Goal: Task Accomplishment & Management: Manage account settings

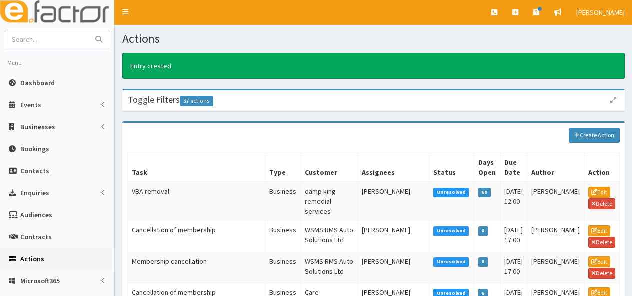
click at [58, 38] on input "text" at bounding box center [47, 38] width 84 height 17
click at [58, 38] on input "walker" at bounding box center [47, 38] width 84 height 17
type input "walkerwalker"
click at [89, 30] on button "submit" at bounding box center [99, 38] width 20 height 17
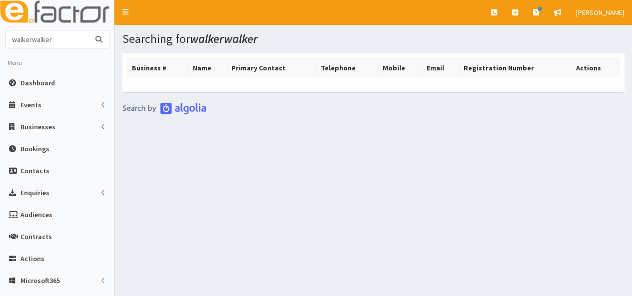
drag, startPoint x: 59, startPoint y: 34, endPoint x: 0, endPoint y: 36, distance: 59.0
click at [0, 36] on section "walkerwalker Menu Dashboard Events Events Types" at bounding box center [57, 229] width 114 height 399
type input "janine"
click at [89, 30] on button "submit" at bounding box center [99, 38] width 20 height 17
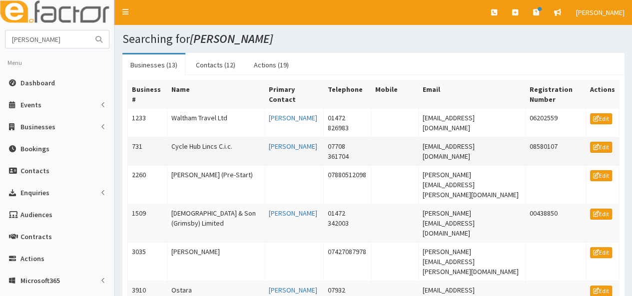
click at [187, 143] on td "Cycle Hub Lincs C.i.c." at bounding box center [215, 151] width 97 height 28
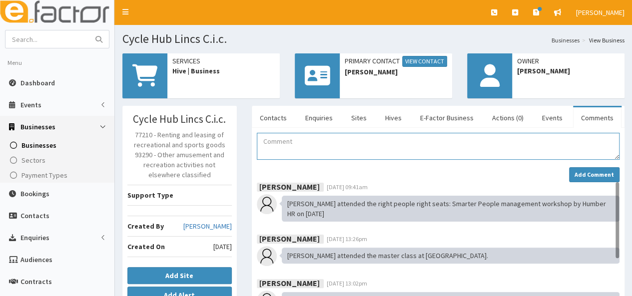
click at [266, 144] on textarea "Comment" at bounding box center [438, 146] width 363 height 27
drag, startPoint x: 261, startPoint y: 140, endPoint x: 563, endPoint y: 133, distance: 302.3
click at [563, 133] on textarea "30.09.2025 Janine attended the Is Your Business at a Crossroads workshop as par…" at bounding box center [438, 146] width 363 height 27
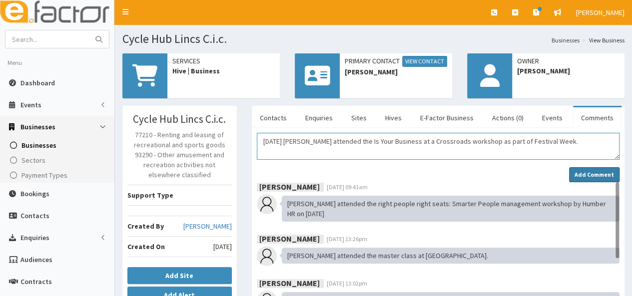
type textarea "30.09.2025 Janine attended the Is Your Business at a Crossroads workshop as par…"
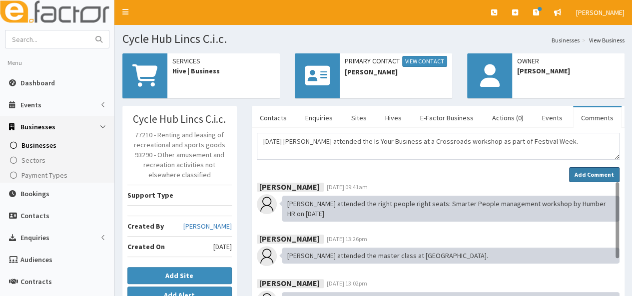
click at [604, 171] on strong "Add Comment" at bounding box center [594, 174] width 39 height 7
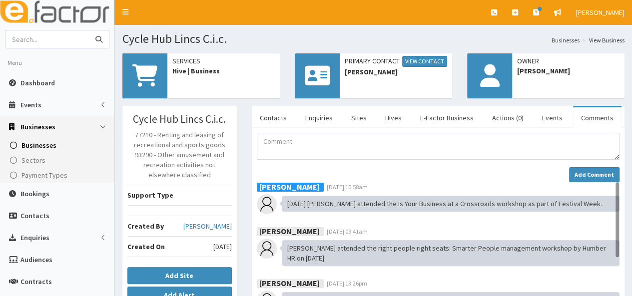
click at [32, 40] on input "text" at bounding box center [47, 38] width 84 height 17
type input "waller"
click at [89, 30] on button "submit" at bounding box center [99, 38] width 20 height 17
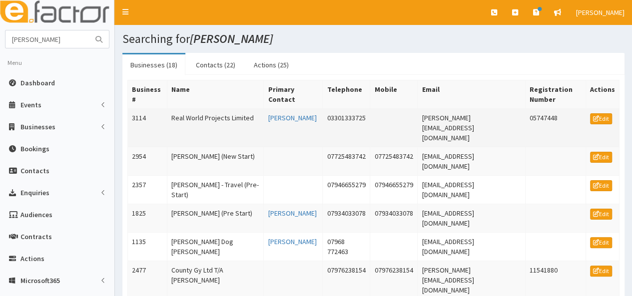
click at [199, 120] on td "Real World Projects Limited" at bounding box center [215, 128] width 97 height 38
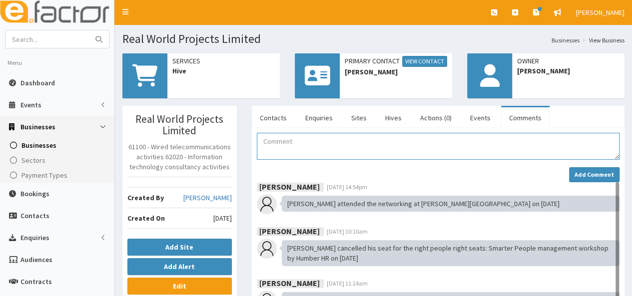
click at [269, 139] on textarea "Comment" at bounding box center [438, 146] width 363 height 27
paste textarea "30.09.2025 Janine attended the Is Your Business at a Crossroads workshop as par…"
click at [316, 139] on textarea "30.09.2025 Janine attended the Is Your Business at a Crossroads workshop as par…" at bounding box center [438, 146] width 363 height 27
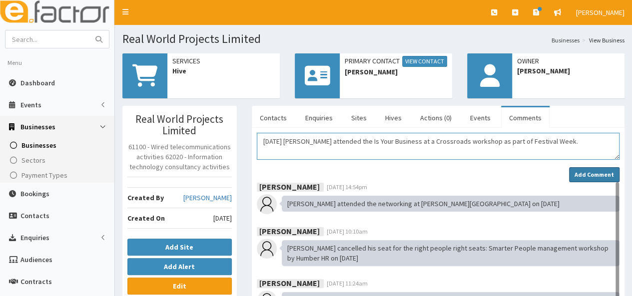
type textarea "30.09.2025 Darren attended the Is Your Business at a Crossroads workshop as par…"
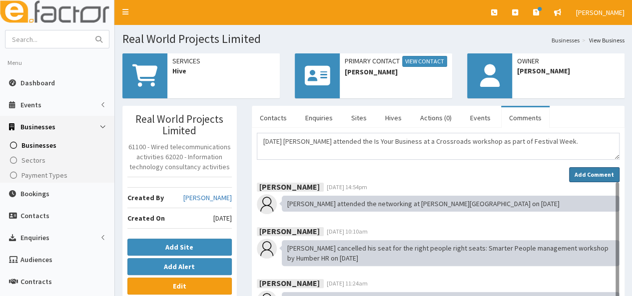
click at [603, 174] on strong "Add Comment" at bounding box center [594, 174] width 39 height 7
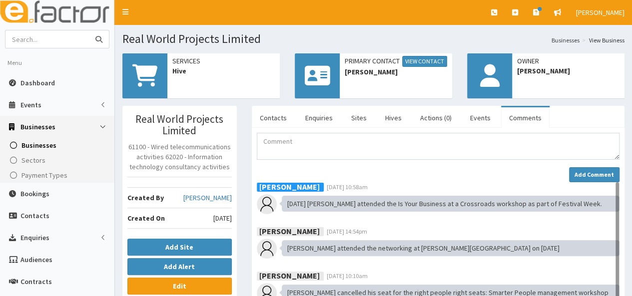
click at [22, 39] on input "text" at bounding box center [47, 38] width 84 height 17
type input "hodgson"
click at [89, 30] on button "submit" at bounding box center [99, 38] width 20 height 17
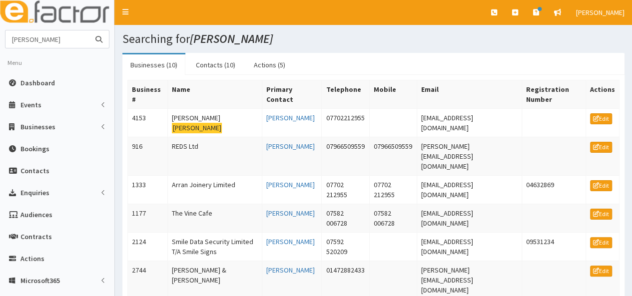
drag, startPoint x: 48, startPoint y: 36, endPoint x: 0, endPoint y: 32, distance: 48.1
click at [0, 32] on section "hodgson Menu Dashboard Events Events Campaigns" at bounding box center [57, 229] width 114 height 399
type input "pope"
click at [89, 30] on button "submit" at bounding box center [99, 38] width 20 height 17
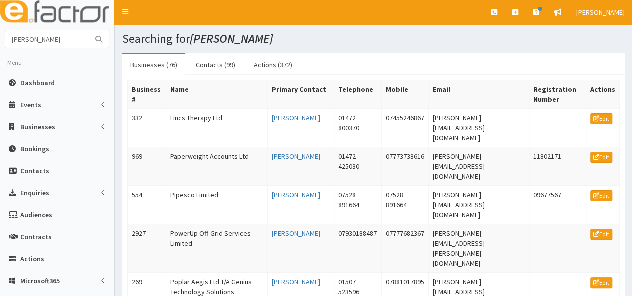
click at [183, 118] on td "Lincs Therapy Ltd" at bounding box center [216, 128] width 101 height 38
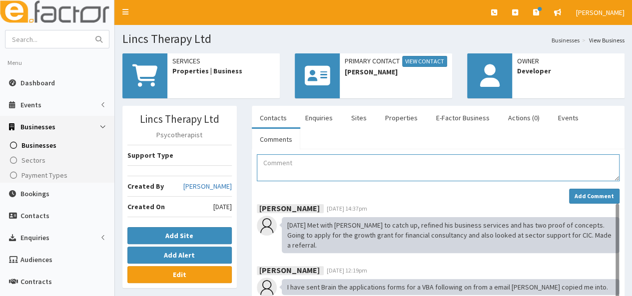
click at [270, 159] on textarea "Comment" at bounding box center [438, 167] width 363 height 27
paste textarea "30.09.2025 Janine attended the Is Your Business at a Crossroads workshop as par…"
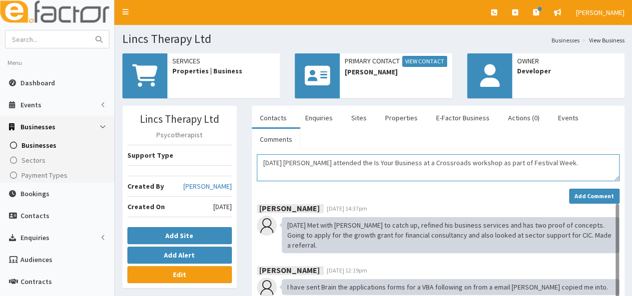
click at [317, 162] on textarea "30.09.2025 Janine attended the Is Your Business at a Crossroads workshop as par…" at bounding box center [438, 167] width 363 height 27
click at [349, 161] on textarea "30.09.2025 Brian attended the Is Your Business at a Crossroads workshop as part…" at bounding box center [438, 167] width 363 height 27
drag, startPoint x: 543, startPoint y: 159, endPoint x: 251, endPoint y: 166, distance: 292.3
type textarea "30.09.2025 Brian attended Is Your Business at a Crossroads workshop as part of …"
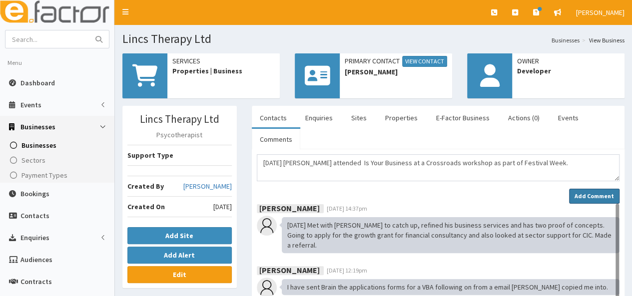
click at [601, 196] on strong "Add Comment" at bounding box center [594, 195] width 39 height 7
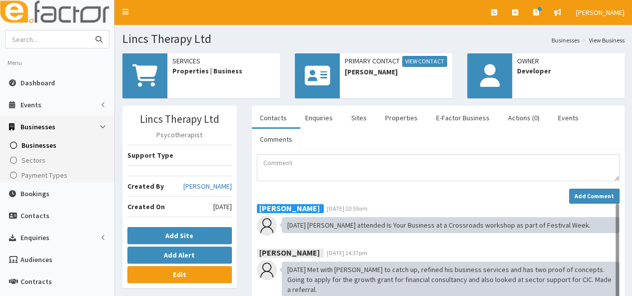
click at [20, 36] on input "text" at bounding box center [47, 38] width 84 height 17
type input "[PERSON_NAME]"
click at [89, 30] on button "submit" at bounding box center [99, 38] width 20 height 17
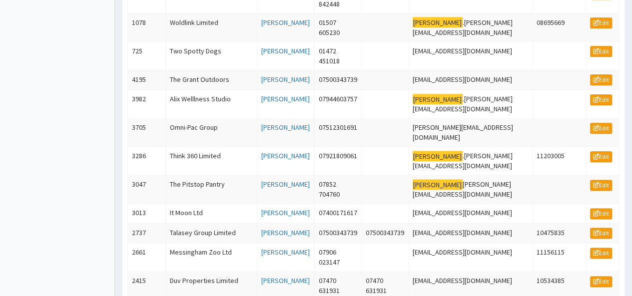
scroll to position [600, 0]
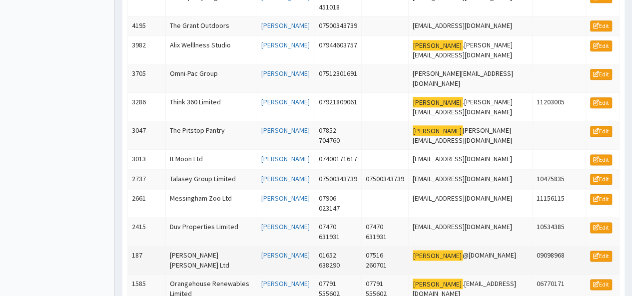
click at [192, 246] on td "[PERSON_NAME] [PERSON_NAME] Ltd" at bounding box center [210, 260] width 91 height 28
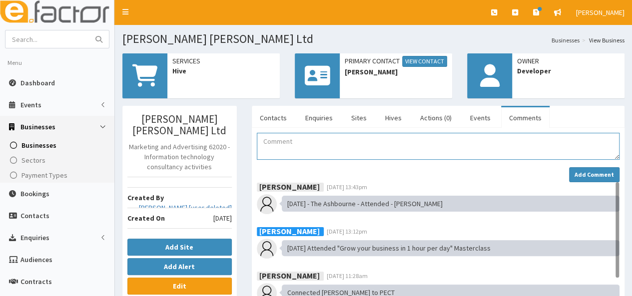
click at [277, 146] on textarea "Comment" at bounding box center [438, 146] width 363 height 27
paste textarea "[DATE] [PERSON_NAME] attended Is Your Business at a Crossroads workshop as part…"
click at [312, 139] on textarea "[DATE] [PERSON_NAME] attended Is Your Business at a Crossroads workshop as part…" at bounding box center [438, 146] width 363 height 27
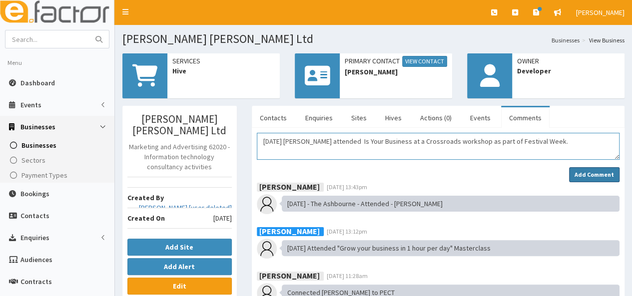
type textarea "30.09.2025 Alex attended Is Your Business at a Crossroads workshop as part of F…"
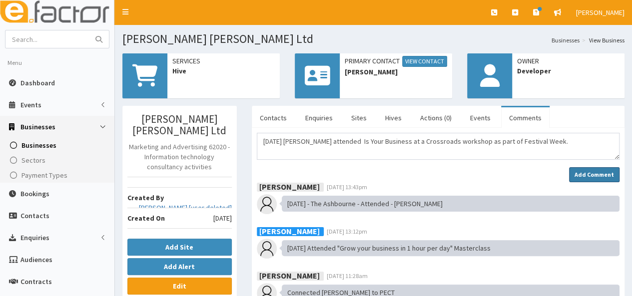
click at [595, 175] on strong "Add Comment" at bounding box center [594, 174] width 39 height 7
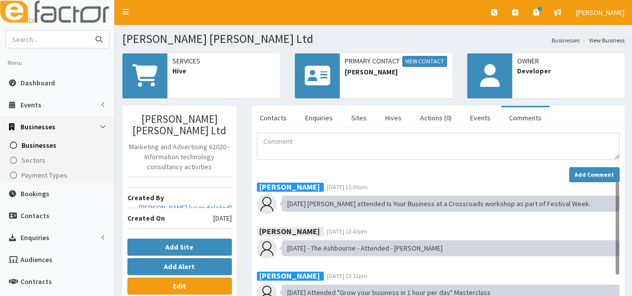
click at [41, 39] on input "text" at bounding box center [47, 38] width 84 height 17
type input "shannon"
click at [89, 30] on button "submit" at bounding box center [99, 38] width 20 height 17
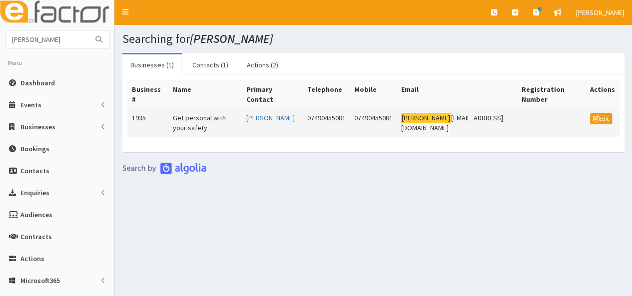
click at [187, 117] on td "Get personal with your safety" at bounding box center [204, 123] width 73 height 28
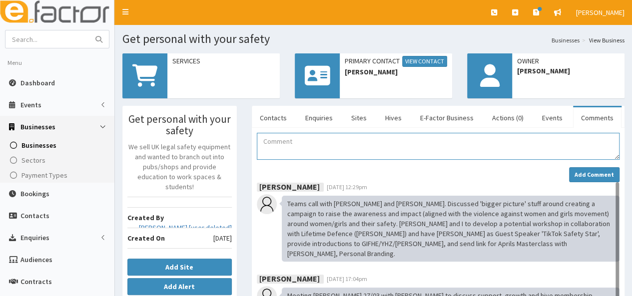
click at [276, 142] on textarea "Comment" at bounding box center [438, 146] width 363 height 27
paste textarea "[DATE] [PERSON_NAME] attended Is Your Business at a Crossroads workshop as part…"
click at [312, 140] on textarea "[DATE] [PERSON_NAME] attended Is Your Business at a Crossroads workshop as part…" at bounding box center [438, 146] width 363 height 27
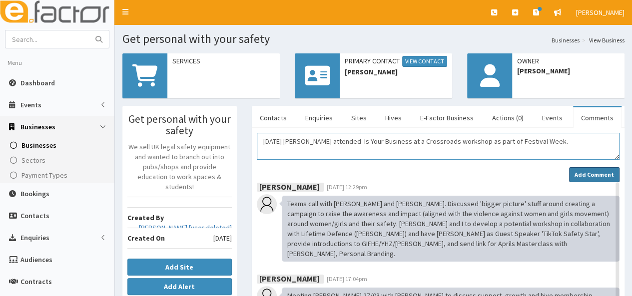
type textarea "[DATE] [PERSON_NAME] attended Is Your Business at a Crossroads workshop as part…"
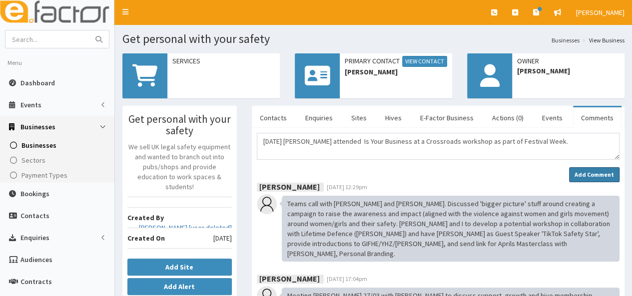
click at [580, 173] on strong "Add Comment" at bounding box center [594, 174] width 39 height 7
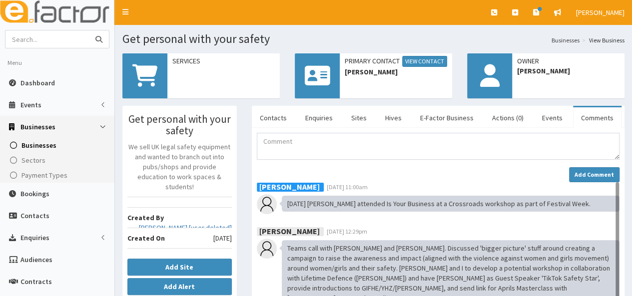
click at [45, 40] on input "text" at bounding box center [47, 38] width 84 height 17
type input "heartfelt"
click at [89, 30] on button "submit" at bounding box center [99, 38] width 20 height 17
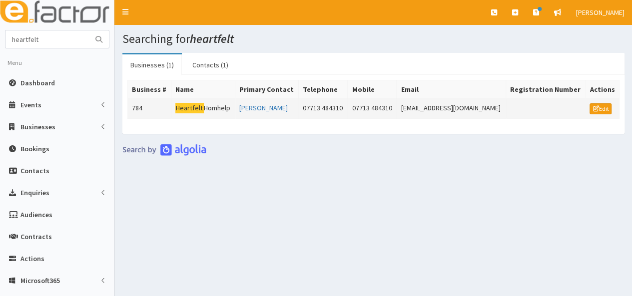
click at [188, 104] on mark "Heartfelt" at bounding box center [189, 108] width 28 height 10
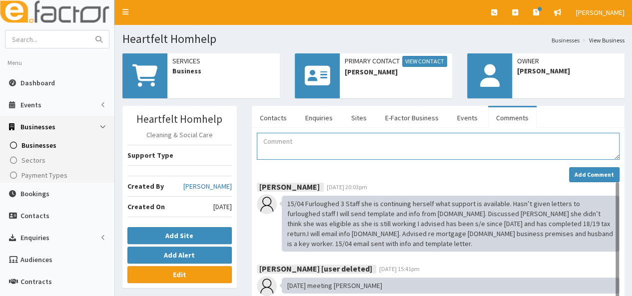
click at [279, 144] on textarea "Comment" at bounding box center [438, 146] width 363 height 27
paste textarea "30.09.2025 Brian attended Is Your Business at a Crossroads workshop as part of …"
click at [311, 140] on textarea "30.09.2025 Brian attended Is Your Business at a Crossroads workshop as part of …" at bounding box center [438, 146] width 363 height 27
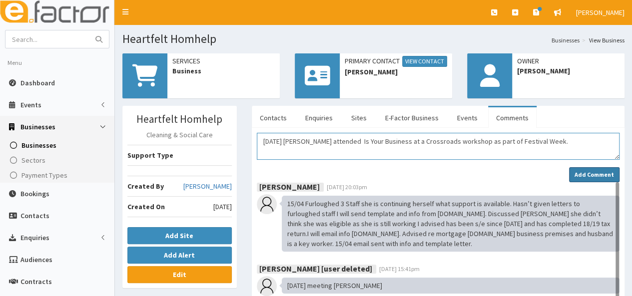
type textarea "30.09.2025 Claire attended Is Your Business at a Crossroads workshop as part of…"
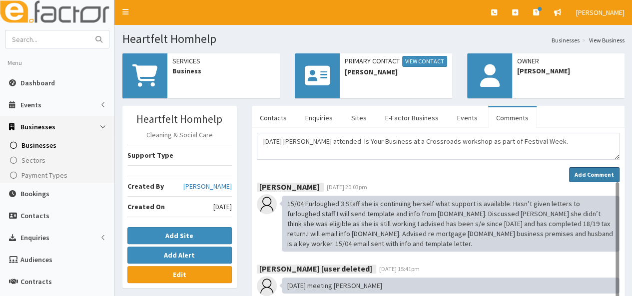
click at [587, 174] on strong "Add Comment" at bounding box center [594, 174] width 39 height 7
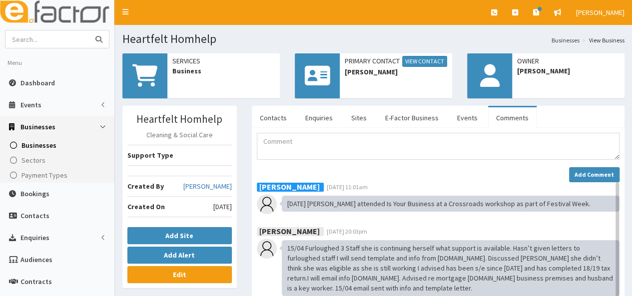
click at [26, 42] on input "text" at bounding box center [47, 38] width 84 height 17
type input "lindridge"
click at [89, 30] on button "submit" at bounding box center [99, 38] width 20 height 17
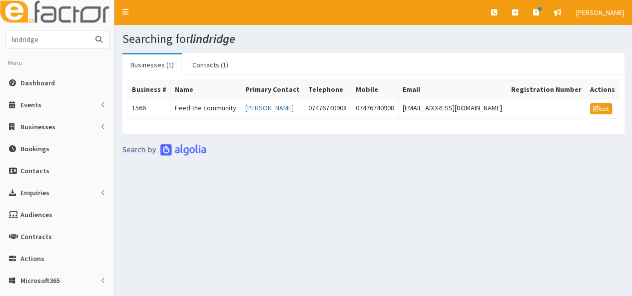
drag, startPoint x: 49, startPoint y: 40, endPoint x: 0, endPoint y: 31, distance: 49.8
click at [0, 31] on section "lindridge Menu Dashboard Events Events Sectors" at bounding box center [57, 229] width 114 height 399
type input "lifeplus"
click at [89, 30] on button "submit" at bounding box center [99, 38] width 20 height 17
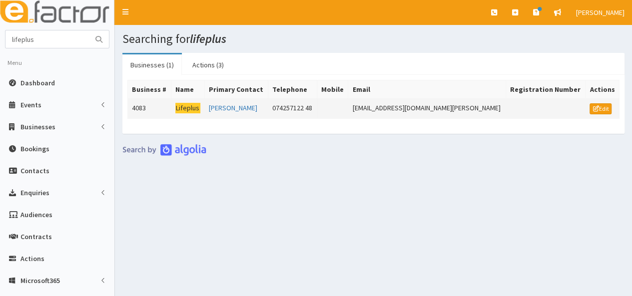
click at [180, 106] on mark "Lifeplus" at bounding box center [187, 108] width 25 height 10
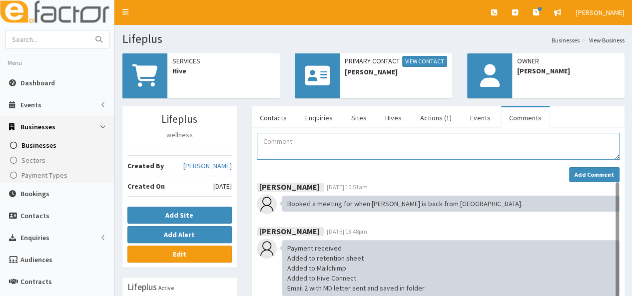
click at [267, 146] on textarea "Comment" at bounding box center [438, 146] width 363 height 27
paste textarea "[DATE] [PERSON_NAME] attended Is Your Business at a Crossroads workshop as part…"
click at [311, 139] on textarea "30.09.2025 Brian attended Is Your Business at a Crossroads workshop as part of …" at bounding box center [438, 146] width 363 height 27
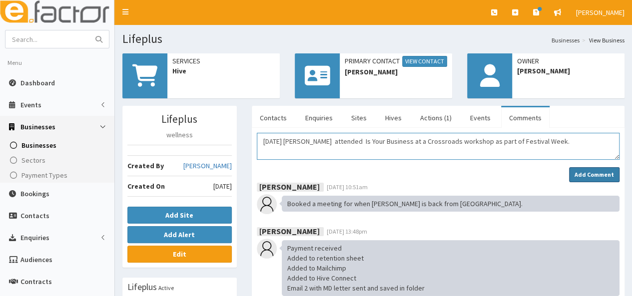
type textarea "30.09.2025 Barbara attended Is Your Business at a Crossroads workshop as part o…"
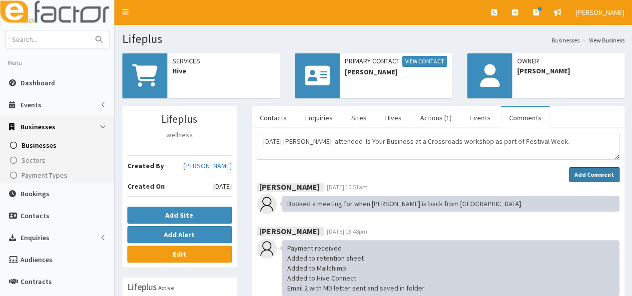
click at [593, 172] on strong "Add Comment" at bounding box center [594, 174] width 39 height 7
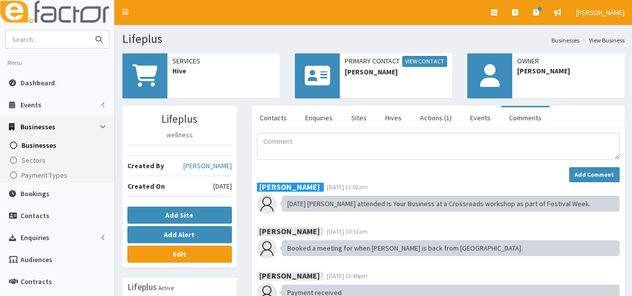
click at [30, 37] on input "text" at bounding box center [47, 38] width 84 height 17
type input "[PERSON_NAME]"
click at [89, 30] on button "submit" at bounding box center [99, 38] width 20 height 17
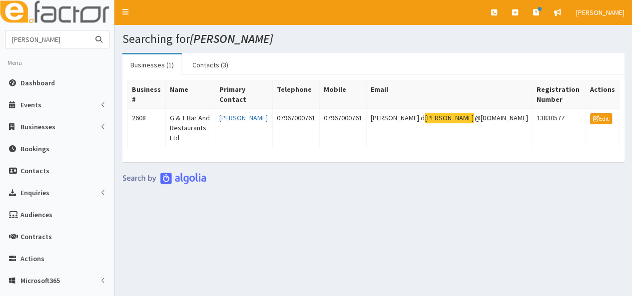
drag, startPoint x: 53, startPoint y: 41, endPoint x: 0, endPoint y: 41, distance: 53.5
click at [0, 41] on section "[PERSON_NAME] Menu Dashboard Events Events Campaigns" at bounding box center [57, 229] width 114 height 399
type input "[PERSON_NAME]"
click at [89, 30] on button "submit" at bounding box center [99, 38] width 20 height 17
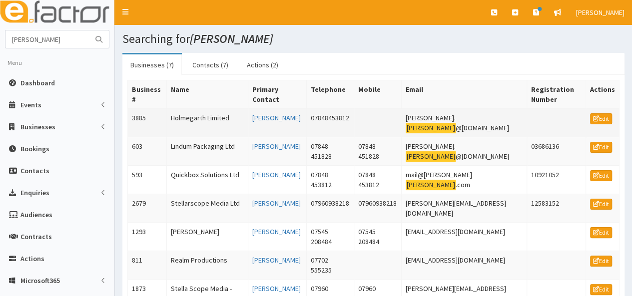
click at [202, 114] on td "Holmegarth Limited" at bounding box center [206, 123] width 81 height 28
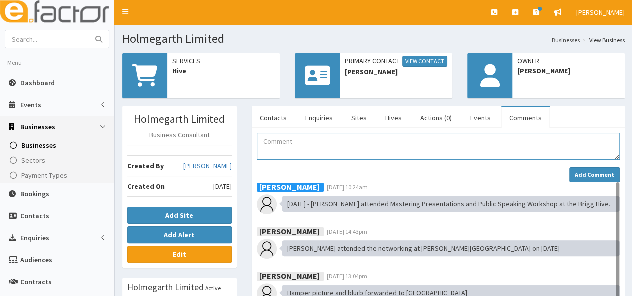
click at [284, 147] on textarea "Comment" at bounding box center [438, 146] width 363 height 27
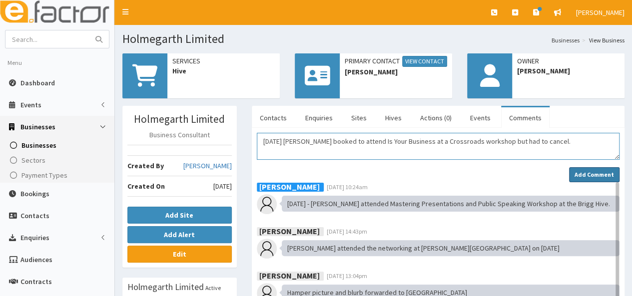
type textarea "[DATE] [PERSON_NAME] booked to attend Is Your Business at a Crossroads workshop…"
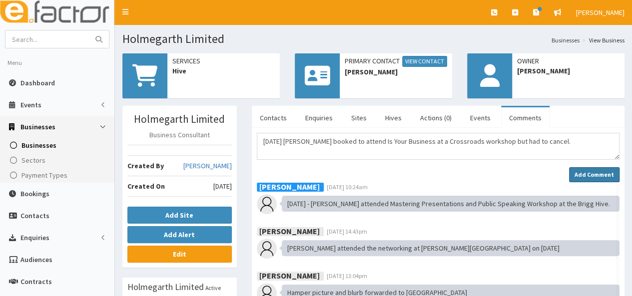
click at [595, 171] on strong "Add Comment" at bounding box center [594, 174] width 39 height 7
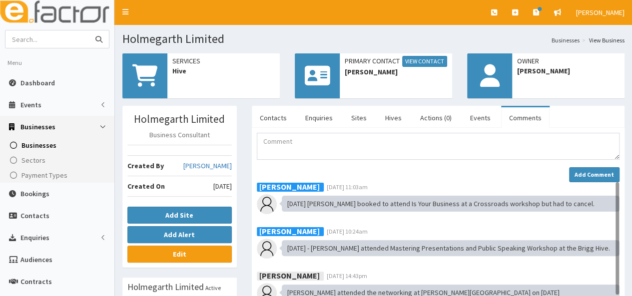
click at [34, 37] on input "text" at bounding box center [47, 38] width 84 height 17
type input "[PERSON_NAME]"
click at [89, 30] on button "submit" at bounding box center [99, 38] width 20 height 17
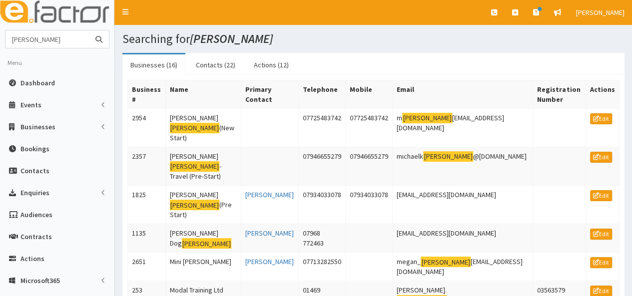
drag, startPoint x: 50, startPoint y: 42, endPoint x: 0, endPoint y: 40, distance: 50.5
click at [0, 40] on section "walker Menu Dashboard Events Events Campaigns" at bounding box center [57, 229] width 114 height 399
type input "copley"
click at [89, 30] on button "submit" at bounding box center [99, 38] width 20 height 17
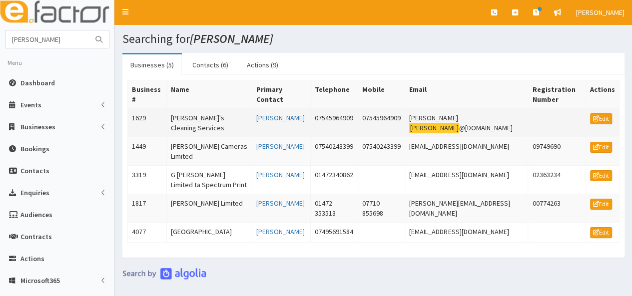
click at [204, 113] on td "[PERSON_NAME]'s Cleaning Services" at bounding box center [209, 123] width 86 height 28
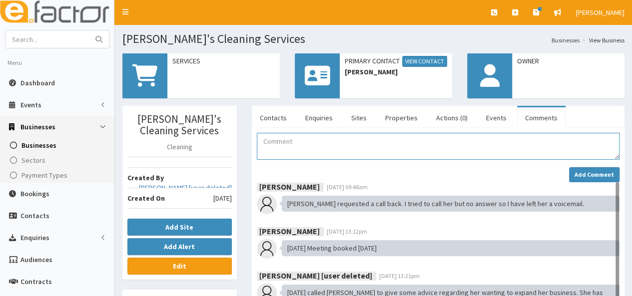
click at [298, 133] on textarea "Comment" at bounding box center [438, 146] width 363 height 27
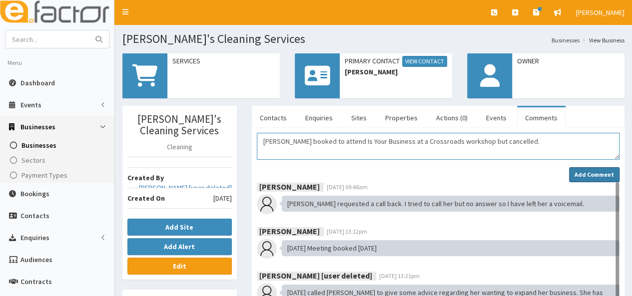
type textarea "[PERSON_NAME] booked to attend Is Your Business at a Crossroads workshop but ca…"
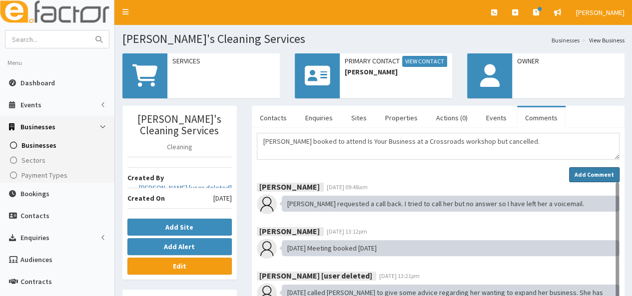
click at [590, 176] on strong "Add Comment" at bounding box center [594, 174] width 39 height 7
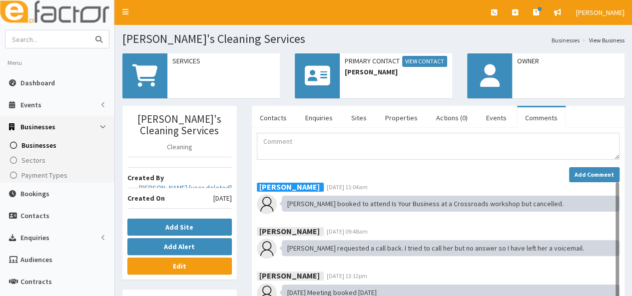
click at [52, 38] on input "text" at bounding box center [47, 38] width 84 height 17
type input "tea and toast"
click at [89, 30] on button "submit" at bounding box center [99, 38] width 20 height 17
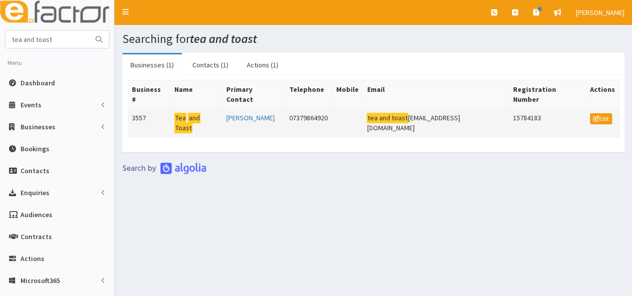
click at [188, 109] on td "Tea and Toast" at bounding box center [196, 123] width 52 height 28
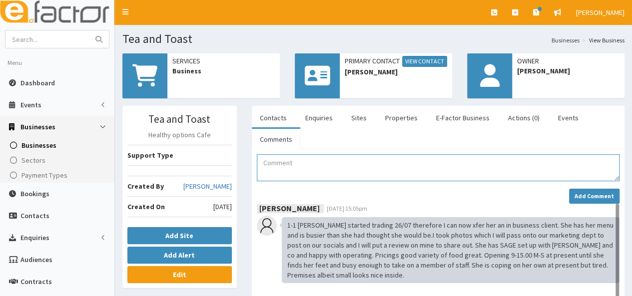
click at [288, 169] on textarea "Comment" at bounding box center [438, 167] width 363 height 27
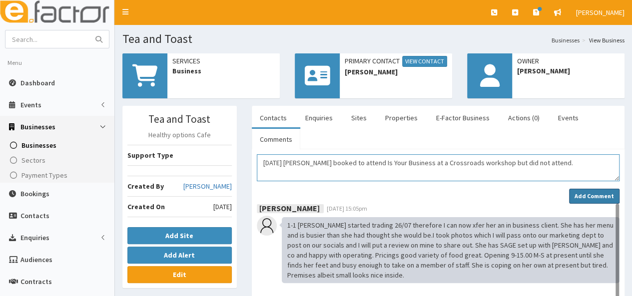
type textarea "30.09.25 Danielle booked to attend Is Your Business at a Crossroads workshop bu…"
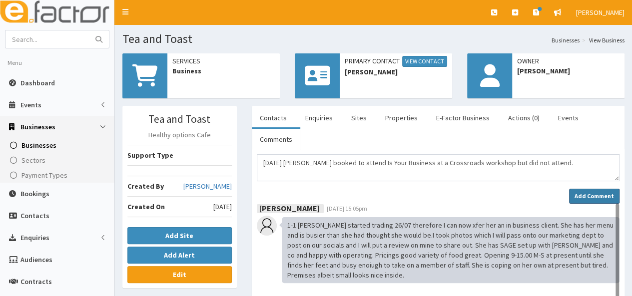
click at [592, 195] on strong "Add Comment" at bounding box center [594, 195] width 39 height 7
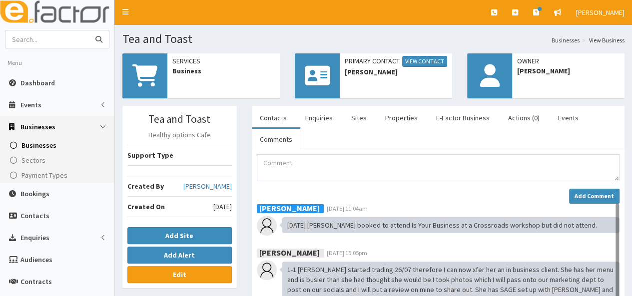
click at [40, 41] on input "text" at bounding box center [47, 38] width 84 height 17
type input "the mortgage space"
click at [89, 30] on button "submit" at bounding box center [99, 38] width 20 height 17
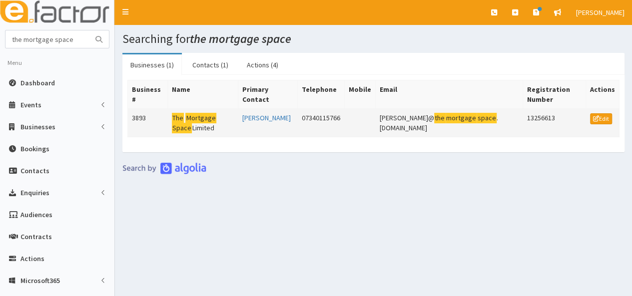
click at [192, 123] on mark "Space" at bounding box center [182, 128] width 20 height 10
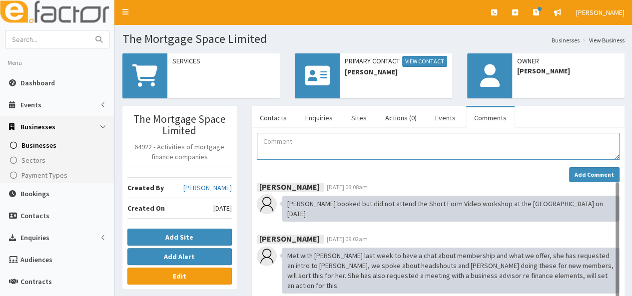
click at [274, 146] on textarea "Comment" at bounding box center [438, 146] width 363 height 27
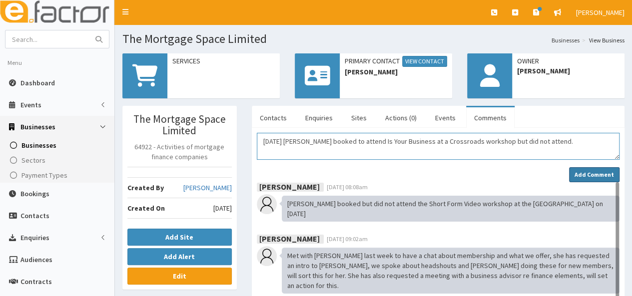
type textarea "30.09.25 Vicki booked to attend Is Your Business at a Crossroads workshop but d…"
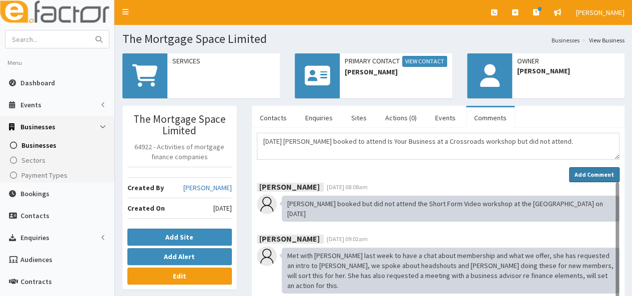
click at [584, 175] on strong "Add Comment" at bounding box center [594, 174] width 39 height 7
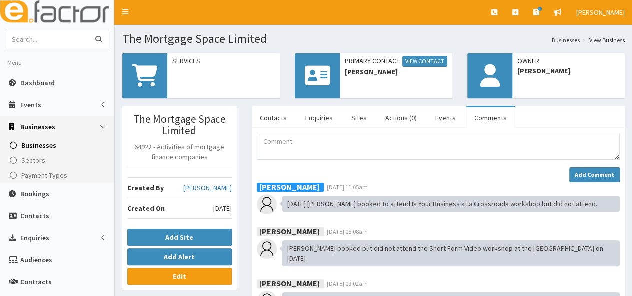
click at [30, 39] on input "text" at bounding box center [47, 38] width 84 height 17
type input "carnaby"
click at [89, 30] on button "submit" at bounding box center [99, 38] width 20 height 17
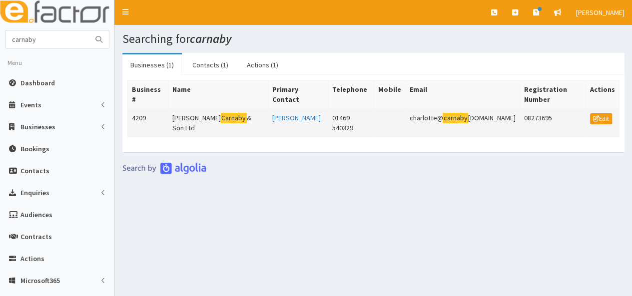
click at [221, 113] on mark "Carnaby" at bounding box center [234, 118] width 26 height 10
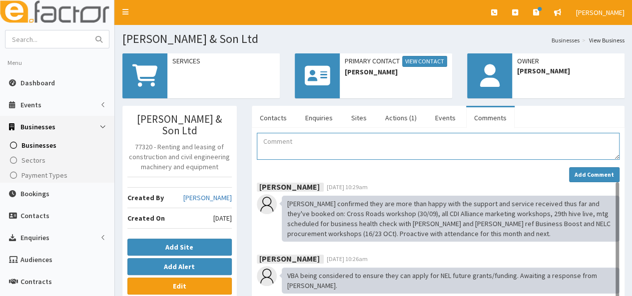
click at [265, 142] on textarea "Comment" at bounding box center [438, 146] width 363 height 27
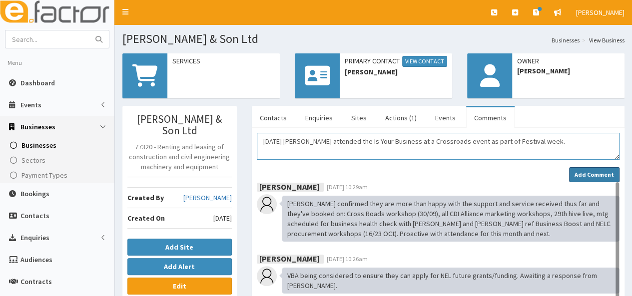
type textarea "[DATE] [PERSON_NAME] attended the Is Your Business at a Crossroads event as par…"
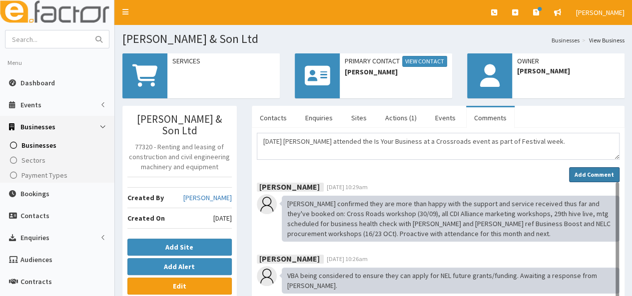
click at [584, 171] on strong "Add Comment" at bounding box center [594, 174] width 39 height 7
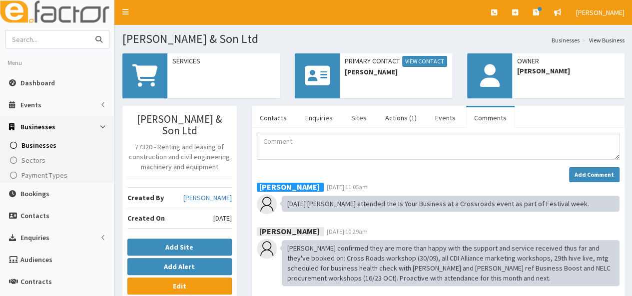
click at [83, 44] on input "text" at bounding box center [47, 38] width 84 height 17
type input "[PERSON_NAME]"
click at [89, 30] on button "submit" at bounding box center [99, 38] width 20 height 17
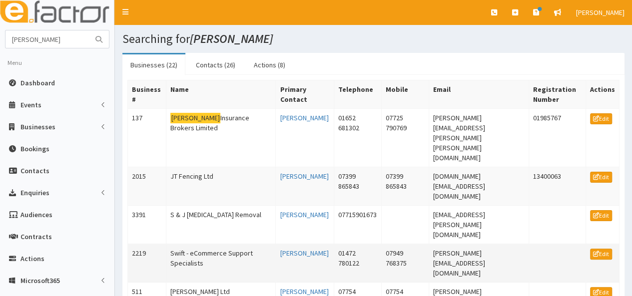
click at [188, 244] on td "Swift - eCommerce Support Specialists" at bounding box center [220, 263] width 109 height 38
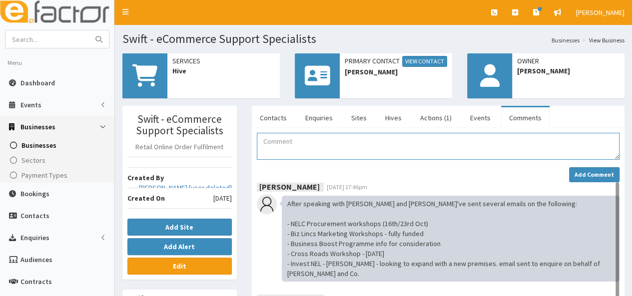
click at [276, 140] on textarea "Comment" at bounding box center [438, 146] width 363 height 27
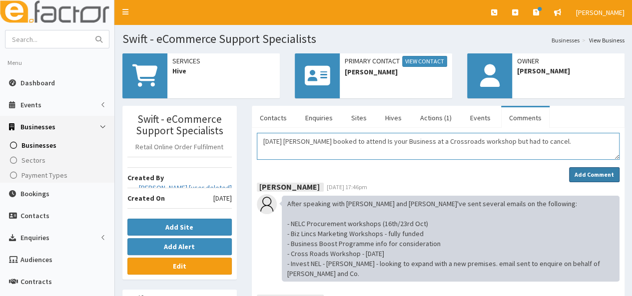
type textarea "[DATE] [PERSON_NAME] booked to attend Is your Business at a Crossroads workshop…"
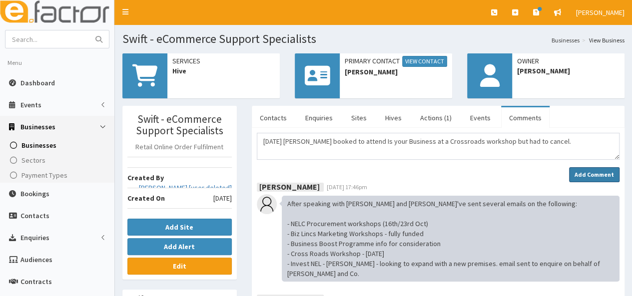
click at [580, 172] on strong "Add Comment" at bounding box center [594, 174] width 39 height 7
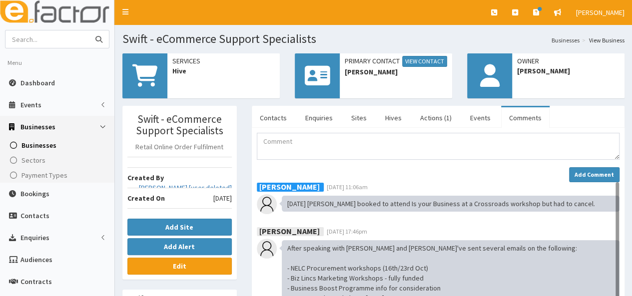
click at [45, 40] on input "text" at bounding box center [47, 38] width 84 height 17
type input "Regeneros"
click at [89, 30] on button "submit" at bounding box center [99, 38] width 20 height 17
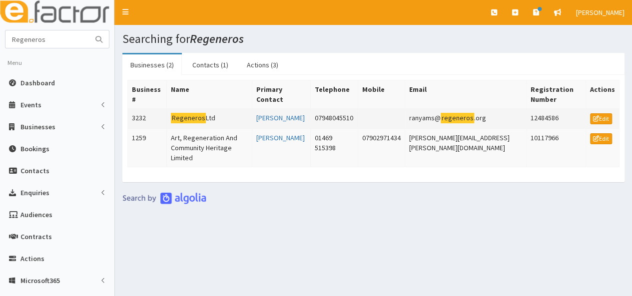
click at [192, 114] on mark "Regeneros" at bounding box center [188, 118] width 35 height 10
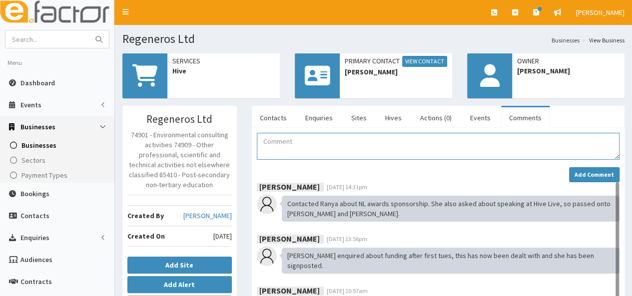
click at [295, 145] on textarea "Comment" at bounding box center [438, 146] width 363 height 27
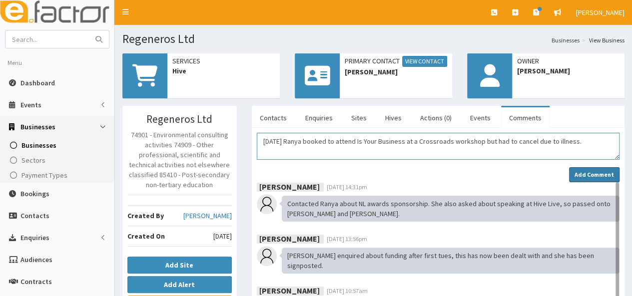
type textarea "30.09.25 Ranya booked to attend Is Your Business at a Crossroads workshop but h…"
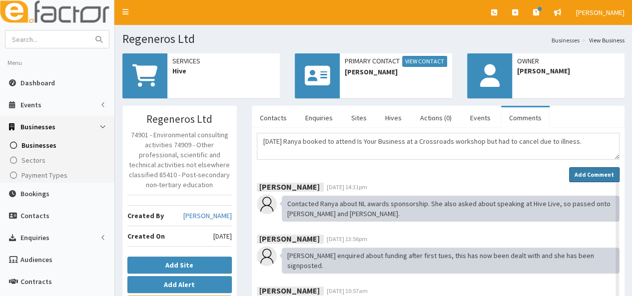
click at [604, 169] on button "Add Comment" at bounding box center [594, 174] width 50 height 15
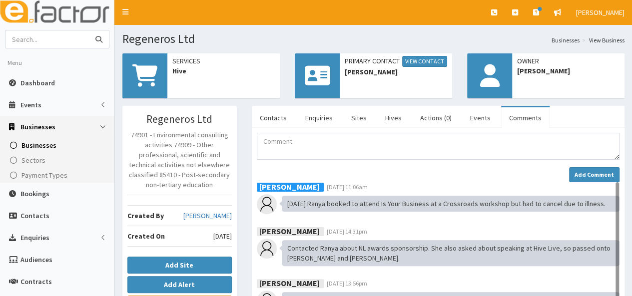
click at [37, 43] on input "text" at bounding box center [47, 38] width 84 height 17
type input "genius"
click at [89, 30] on button "submit" at bounding box center [99, 38] width 20 height 17
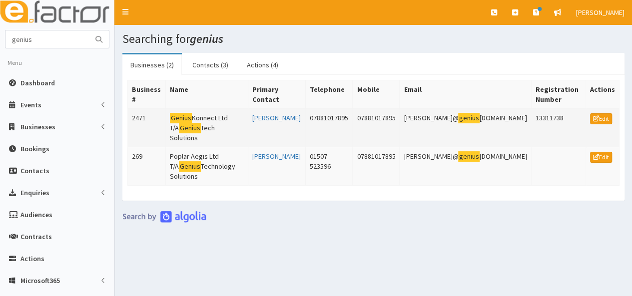
click at [191, 125] on td "Genius Konnect Ltd T/A Genius Tech Solutions" at bounding box center [207, 128] width 82 height 38
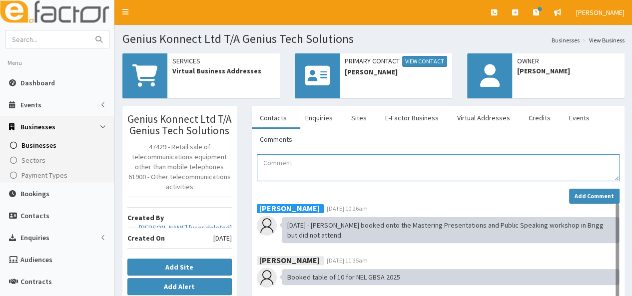
click at [291, 170] on textarea "Comment" at bounding box center [438, 167] width 363 height 27
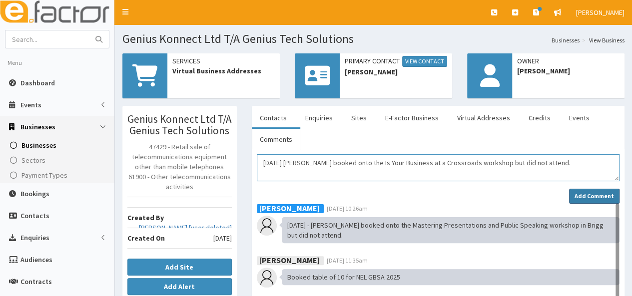
type textarea "[DATE] [PERSON_NAME] booked onto the Is Your Business at a Crossroads workshop …"
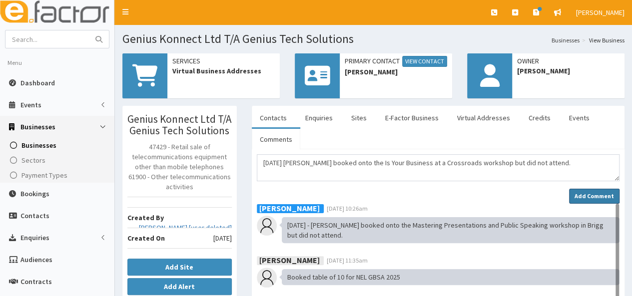
click at [588, 193] on strong "Add Comment" at bounding box center [594, 195] width 39 height 7
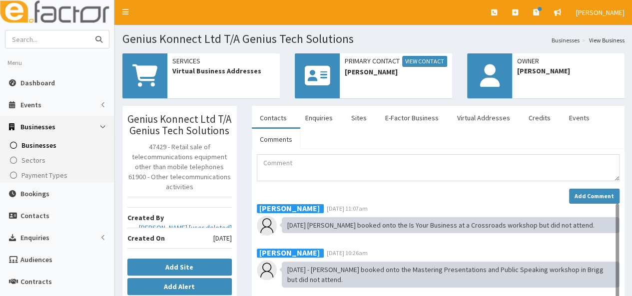
click at [59, 38] on input "text" at bounding box center [47, 38] width 84 height 17
type input "truefix"
click at [89, 30] on button "submit" at bounding box center [99, 38] width 20 height 17
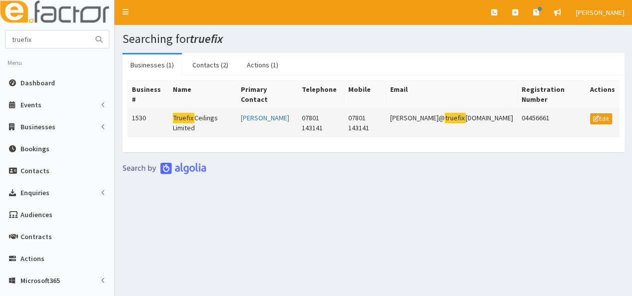
click at [196, 109] on td "Truefix Ceilings Limited" at bounding box center [202, 123] width 68 height 28
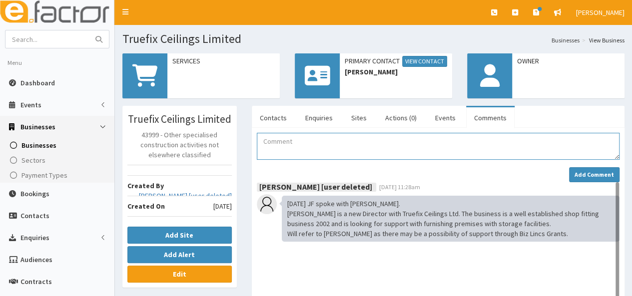
click at [272, 147] on textarea "Comment" at bounding box center [438, 146] width 363 height 27
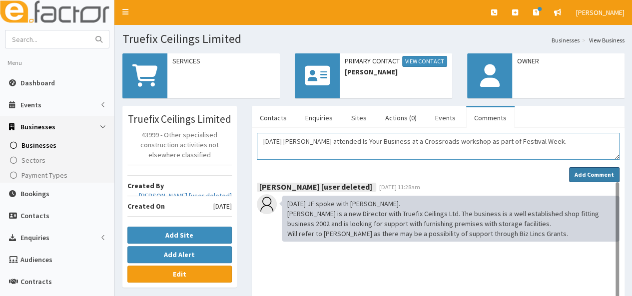
type textarea "30.09.25 Rachael Goddard attended Is Your Business at a Crossroads workshop as …"
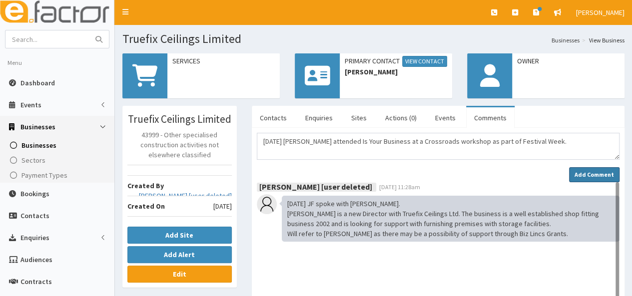
click at [587, 176] on strong "Add Comment" at bounding box center [594, 174] width 39 height 7
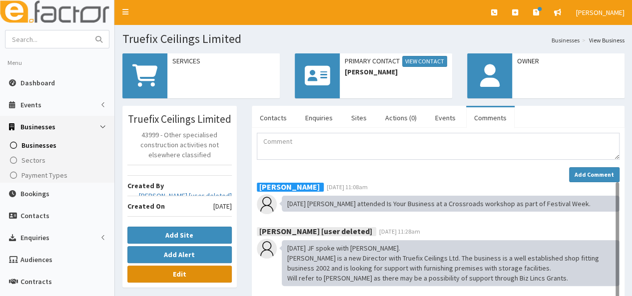
click at [203, 276] on link "Edit" at bounding box center [179, 274] width 104 height 17
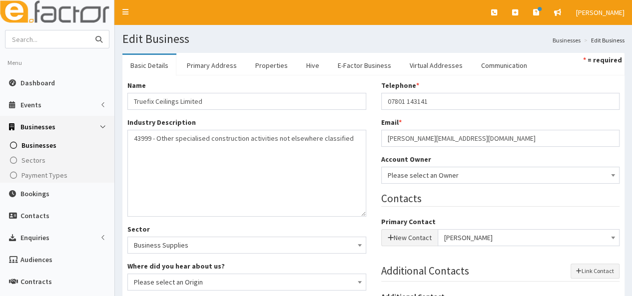
click at [50, 44] on input "text" at bounding box center [47, 38] width 84 height 17
type input "lifeplus"
click at [89, 30] on button "submit" at bounding box center [99, 38] width 20 height 17
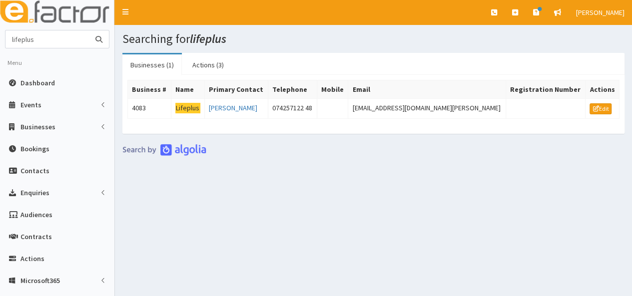
drag, startPoint x: 38, startPoint y: 40, endPoint x: 0, endPoint y: 31, distance: 39.0
click at [0, 31] on section "lifeplus Menu Dashboard Events Events Campaigns" at bounding box center [57, 229] width 114 height 399
type input "kingston technologies"
click at [89, 30] on button "submit" at bounding box center [99, 38] width 20 height 17
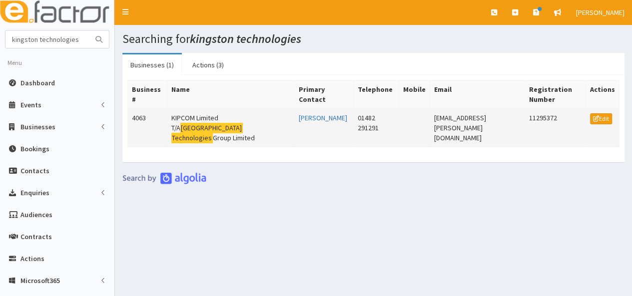
click at [189, 123] on td "KIPCOM Limited T/A Kingston Technologies Group Limited" at bounding box center [230, 128] width 127 height 38
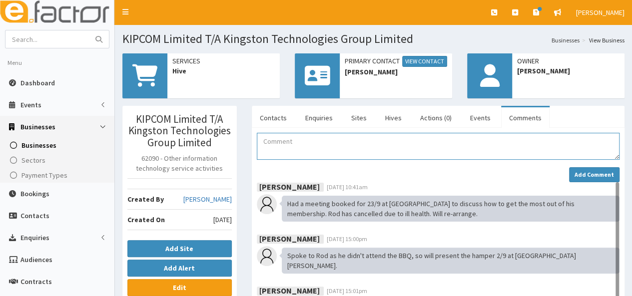
click at [266, 139] on textarea "Comment" at bounding box center [438, 146] width 363 height 27
type textarea "[DATE] Rod booked to attend Is Your Business at a Crossroads workshop but had t…"
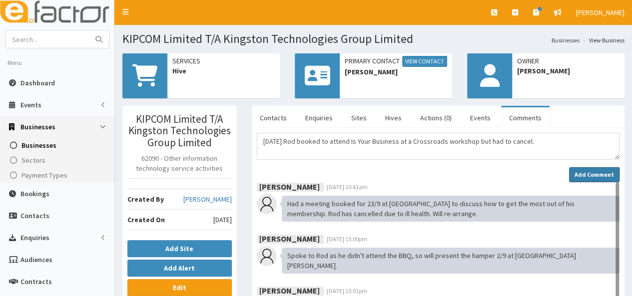
click at [605, 171] on strong "Add Comment" at bounding box center [594, 174] width 39 height 7
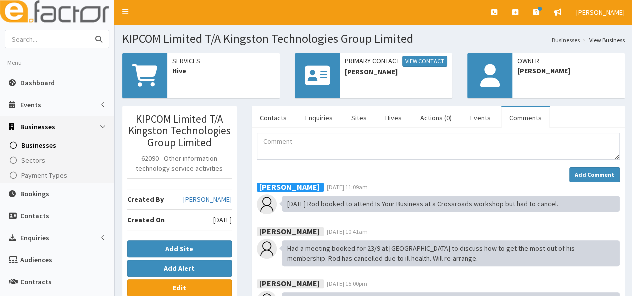
click at [52, 34] on input "text" at bounding box center [47, 38] width 84 height 17
type input "old school architects"
click at [89, 30] on button "submit" at bounding box center [99, 38] width 20 height 17
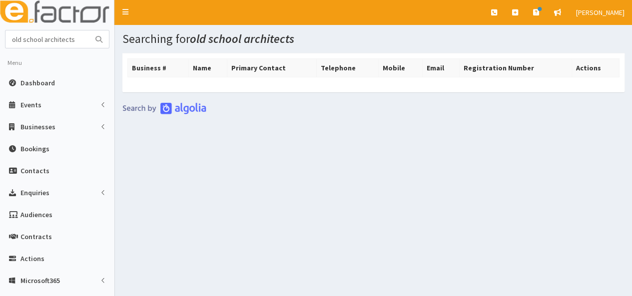
click at [208, 183] on div "Searching for old school architects Business # Name Primary Contact Telephone M…" at bounding box center [373, 221] width 517 height 393
